Goal: Communication & Community: Participate in discussion

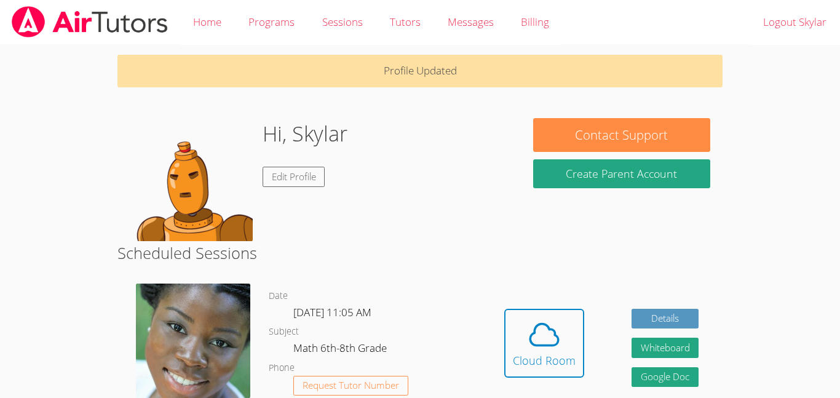
scroll to position [78, 0]
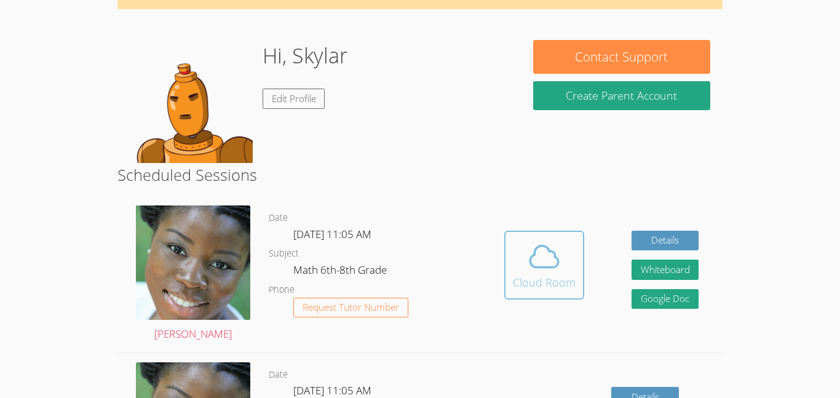
click at [522, 282] on div "Cloud Room" at bounding box center [544, 282] width 63 height 17
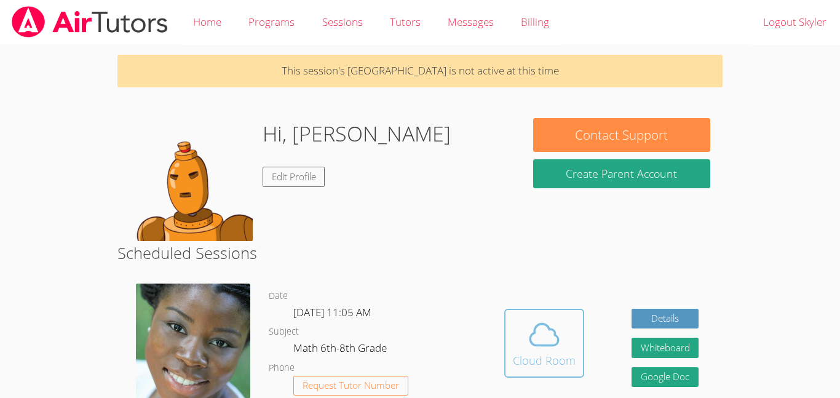
click at [527, 346] on icon at bounding box center [544, 334] width 34 height 34
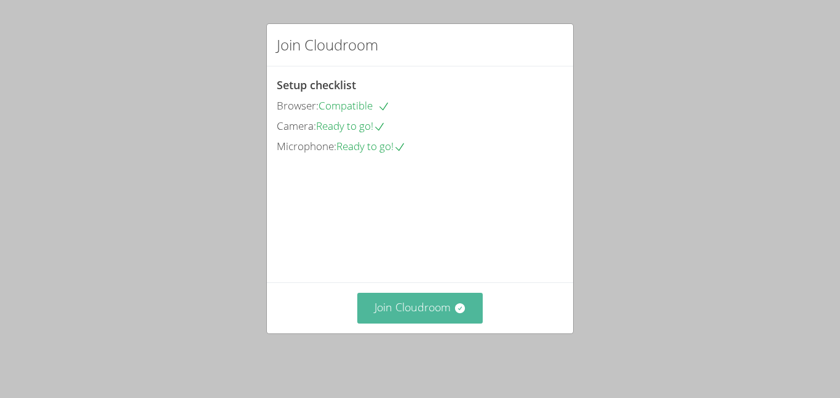
click at [428, 323] on button "Join Cloudroom" at bounding box center [420, 308] width 126 height 30
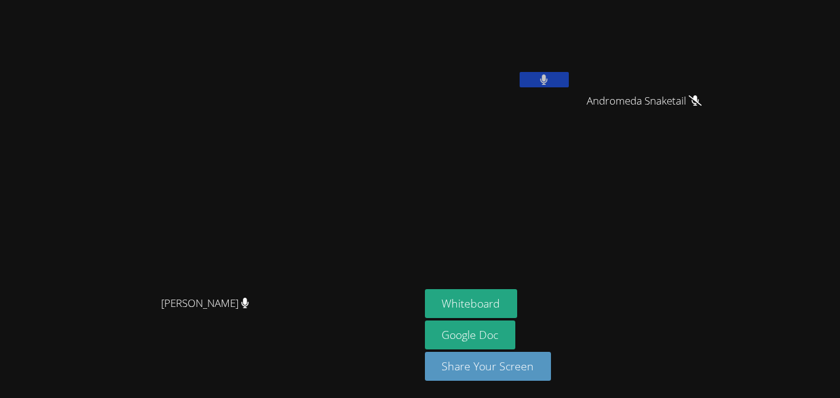
click at [548, 82] on icon at bounding box center [544, 79] width 8 height 10
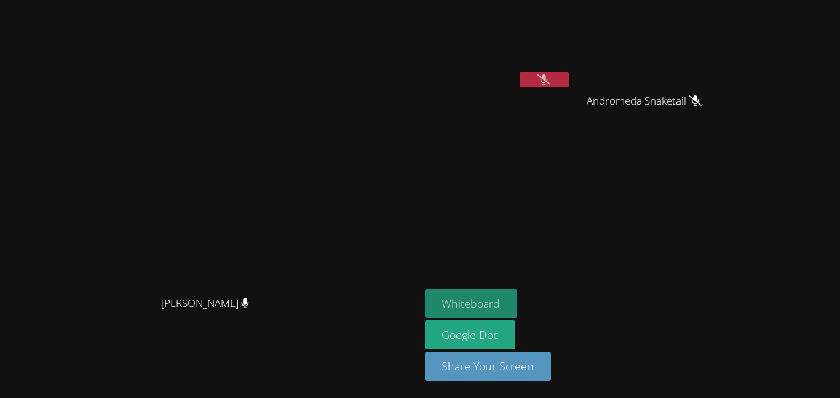
click at [518, 306] on button "Whiteboard" at bounding box center [471, 303] width 93 height 29
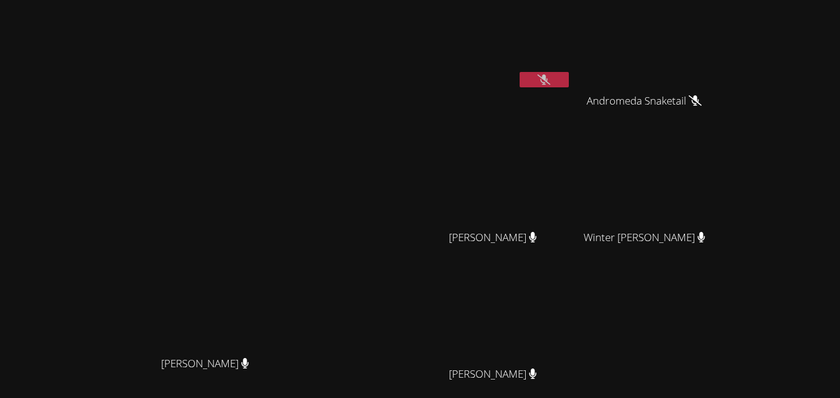
click at [550, 82] on icon at bounding box center [543, 79] width 13 height 10
click at [569, 81] on button at bounding box center [544, 79] width 49 height 15
click at [569, 83] on button at bounding box center [544, 79] width 49 height 15
click at [569, 76] on button at bounding box center [544, 79] width 49 height 15
click at [569, 82] on button at bounding box center [544, 79] width 49 height 15
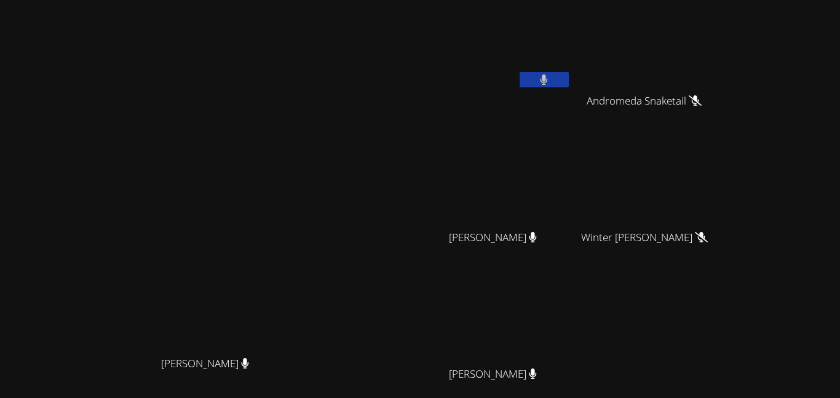
click at [548, 79] on icon at bounding box center [544, 79] width 8 height 10
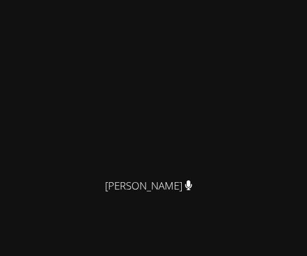
click at [64, 109] on video at bounding box center [153, 88] width 184 height 167
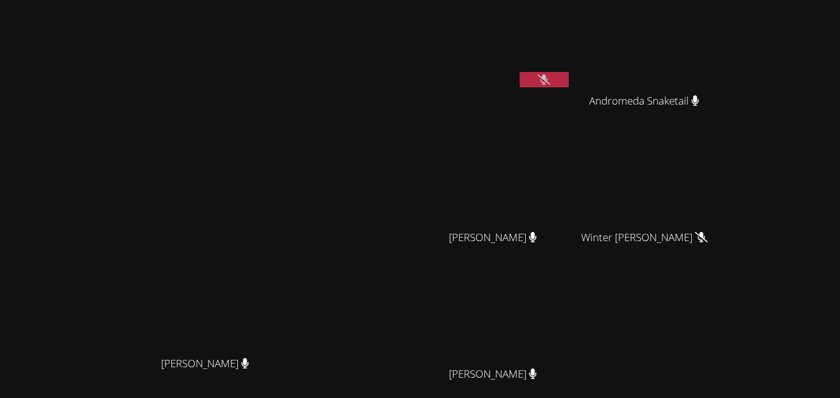
click at [569, 82] on button at bounding box center [544, 79] width 49 height 15
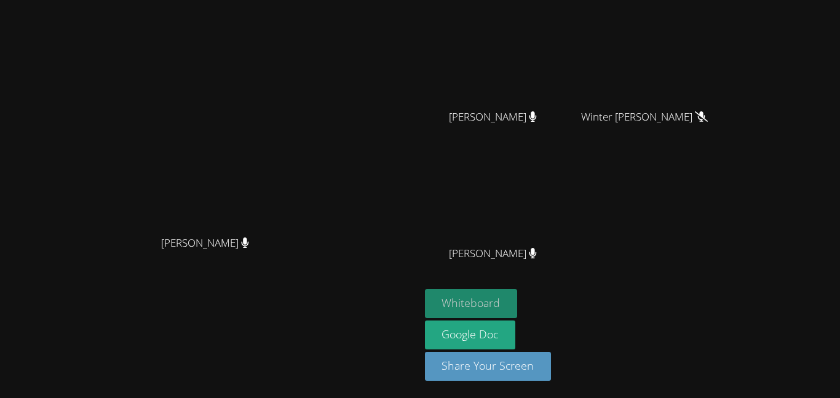
click at [518, 297] on button "Whiteboard" at bounding box center [471, 303] width 93 height 29
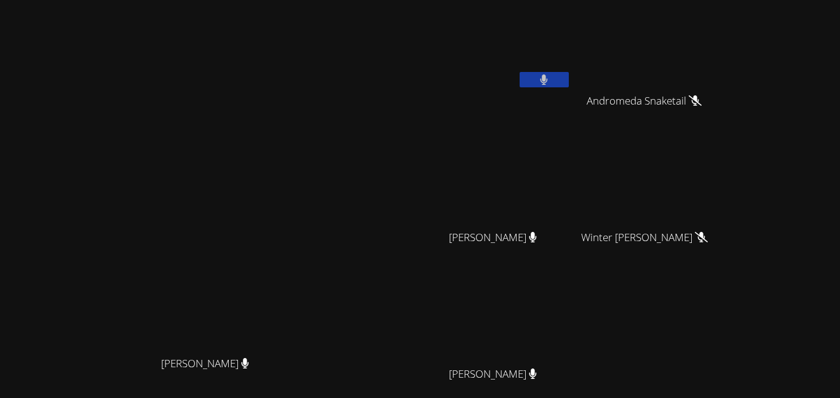
click at [571, 91] on div "Skyler Dieck" at bounding box center [498, 49] width 146 height 88
click at [548, 77] on icon at bounding box center [544, 79] width 8 height 10
click at [571, 397] on div "Andrea Griego" at bounding box center [498, 384] width 146 height 49
click at [571, 384] on div "Andrea Griego" at bounding box center [498, 384] width 146 height 49
click at [537, 371] on icon at bounding box center [532, 373] width 7 height 10
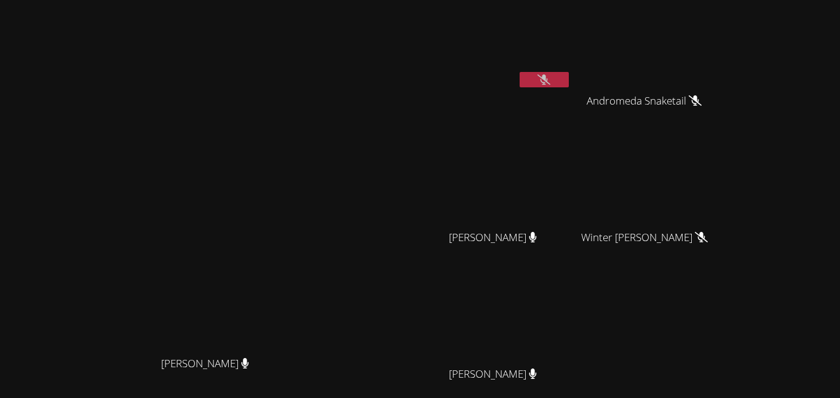
click at [550, 76] on icon at bounding box center [543, 79] width 13 height 10
click at [569, 77] on button at bounding box center [544, 79] width 49 height 15
click at [723, 63] on video at bounding box center [649, 46] width 146 height 82
click at [571, 193] on video at bounding box center [498, 182] width 146 height 82
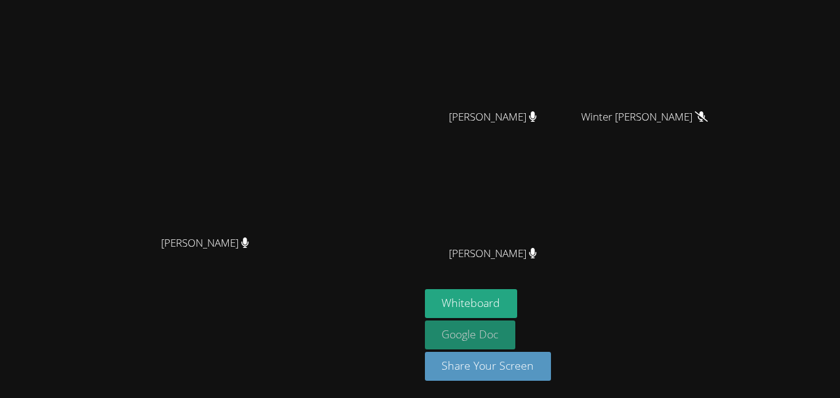
click at [516, 336] on link "Google Doc" at bounding box center [470, 334] width 91 height 29
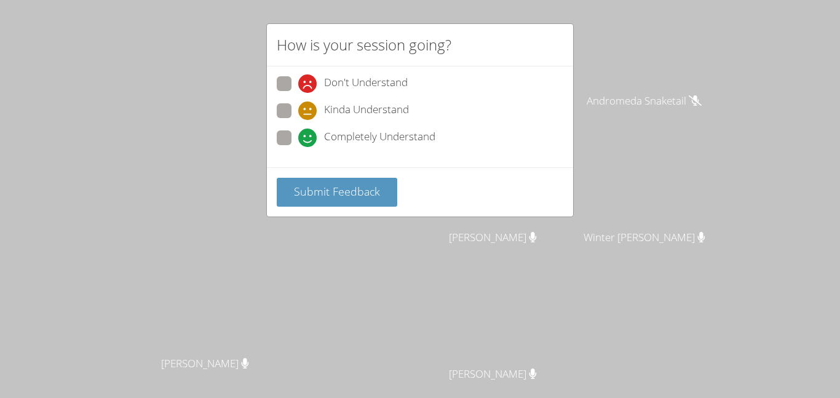
click at [298, 147] on span at bounding box center [298, 147] width 0 height 0
click at [298, 138] on input "Completely Understand" at bounding box center [303, 135] width 10 height 10
radio input "true"
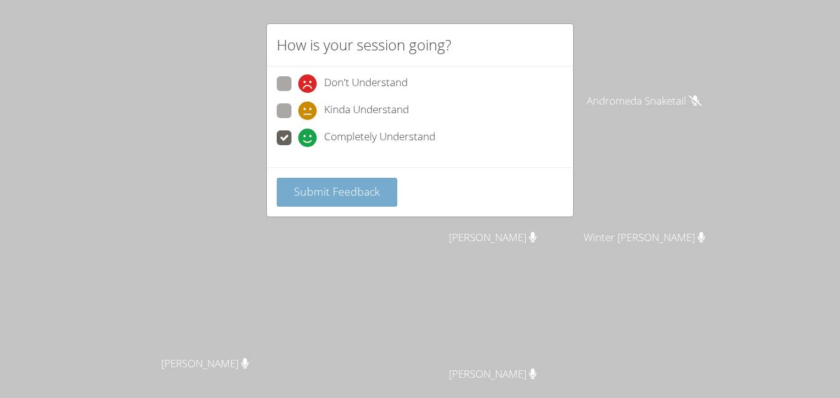
click at [323, 189] on span "Submit Feedback" at bounding box center [337, 191] width 86 height 15
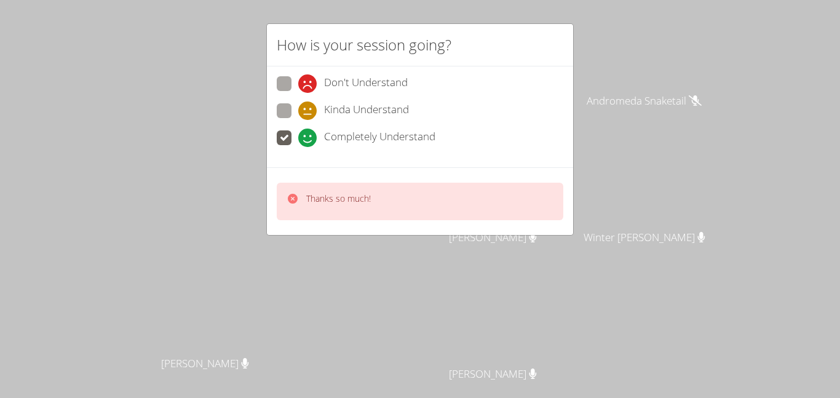
click at [307, 207] on div "Thanks so much!" at bounding box center [338, 201] width 65 height 18
click at [300, 213] on div "Thanks so much!" at bounding box center [420, 202] width 287 height 38
click at [269, 232] on div "Thanks so much!" at bounding box center [420, 201] width 306 height 68
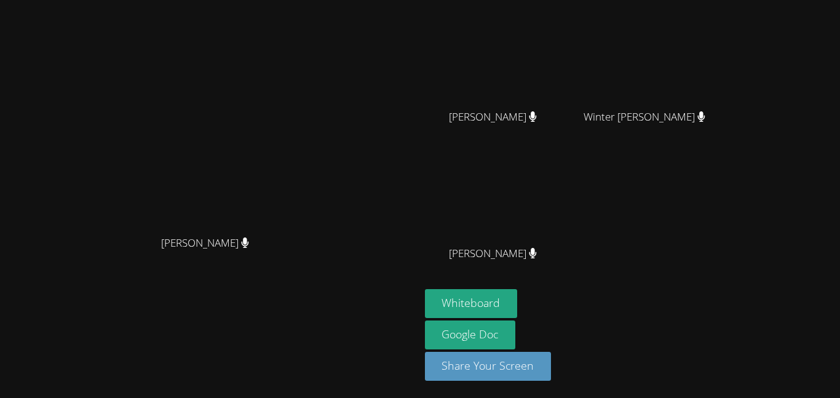
scroll to position [9, 0]
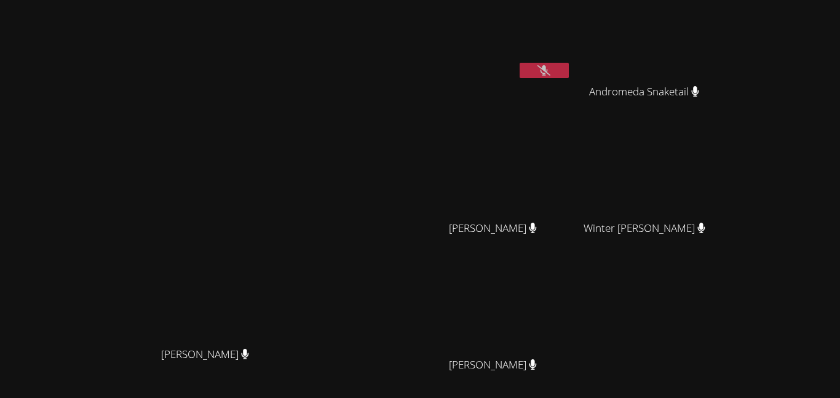
click at [569, 76] on button at bounding box center [544, 70] width 49 height 15
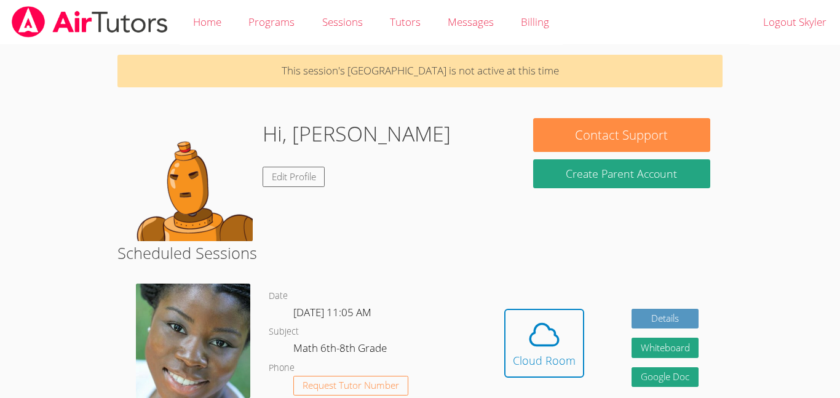
scroll to position [2, 0]
